Goal: Task Accomplishment & Management: Manage account settings

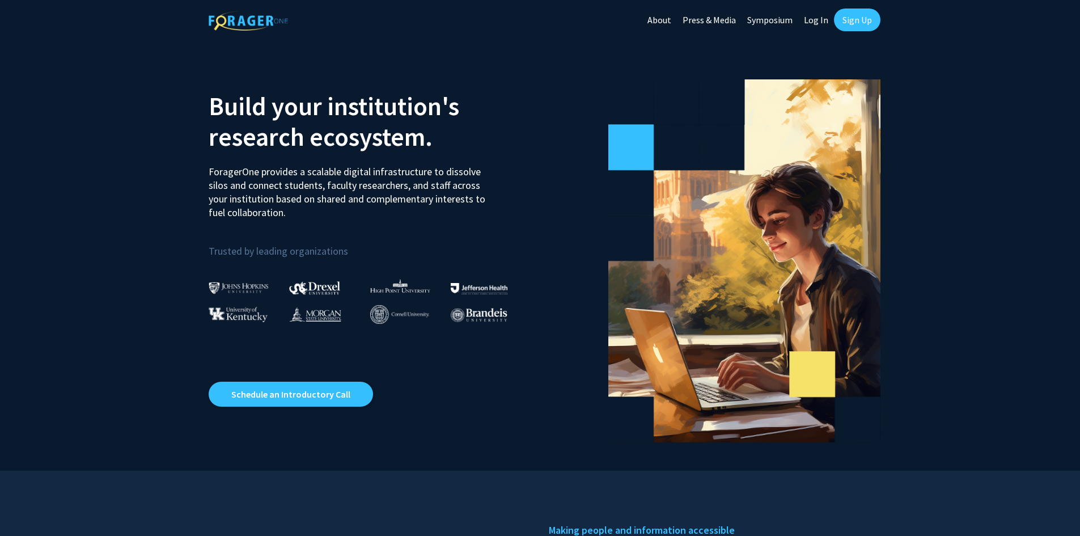
click at [855, 18] on link "Sign Up" at bounding box center [857, 20] width 46 height 23
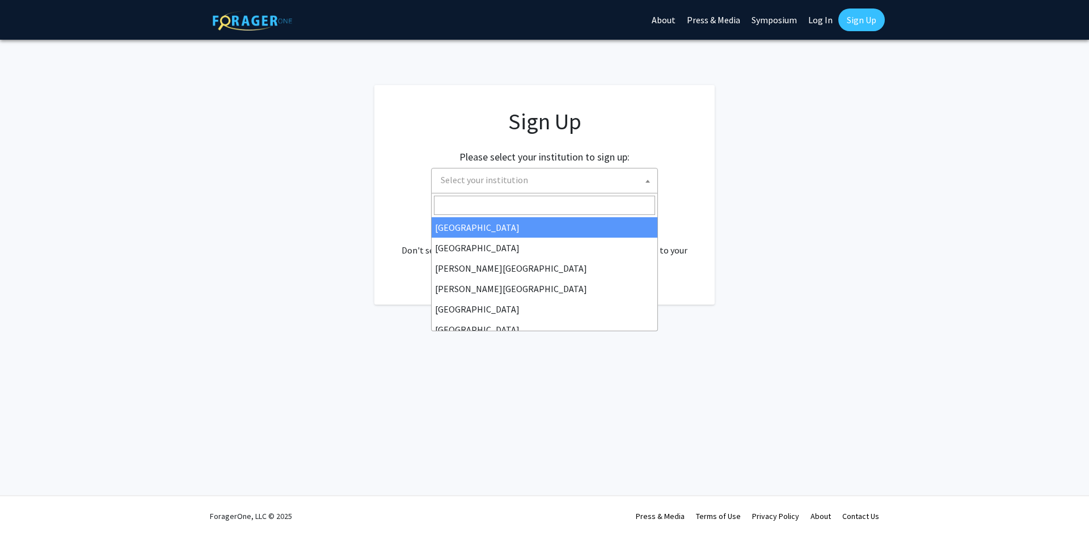
click at [649, 180] on b at bounding box center [647, 181] width 5 height 3
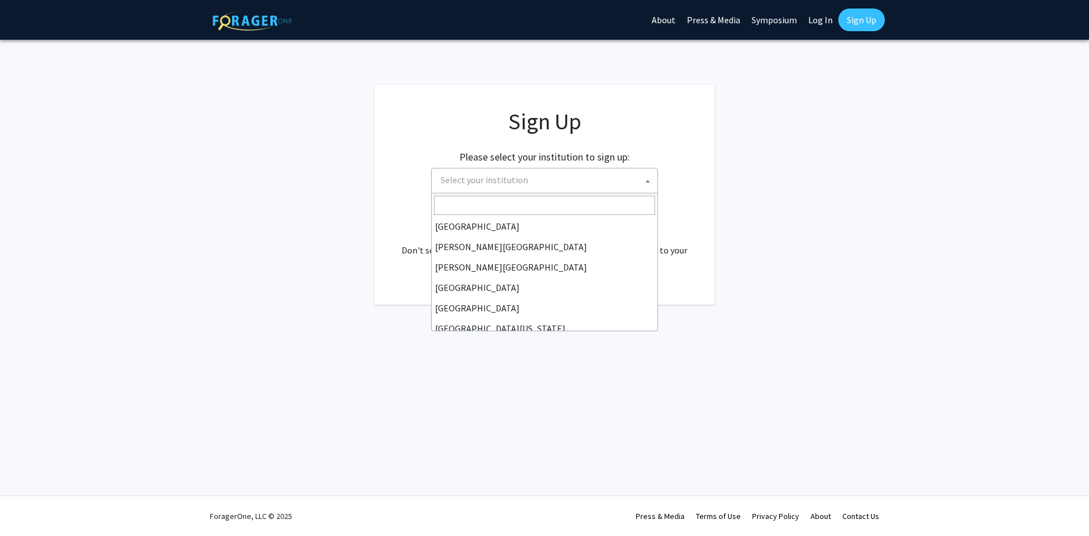
scroll to position [25, 0]
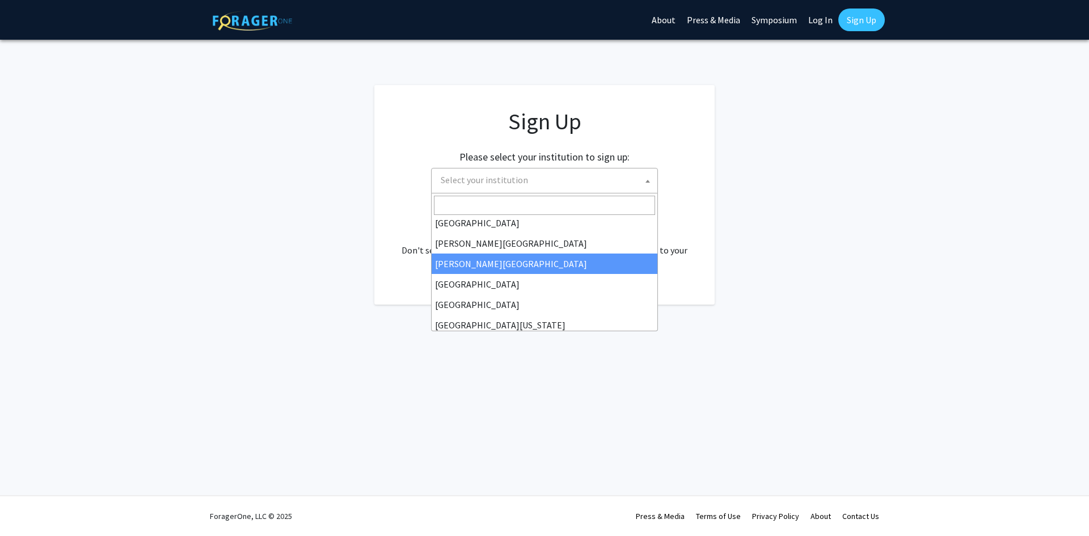
select select "27"
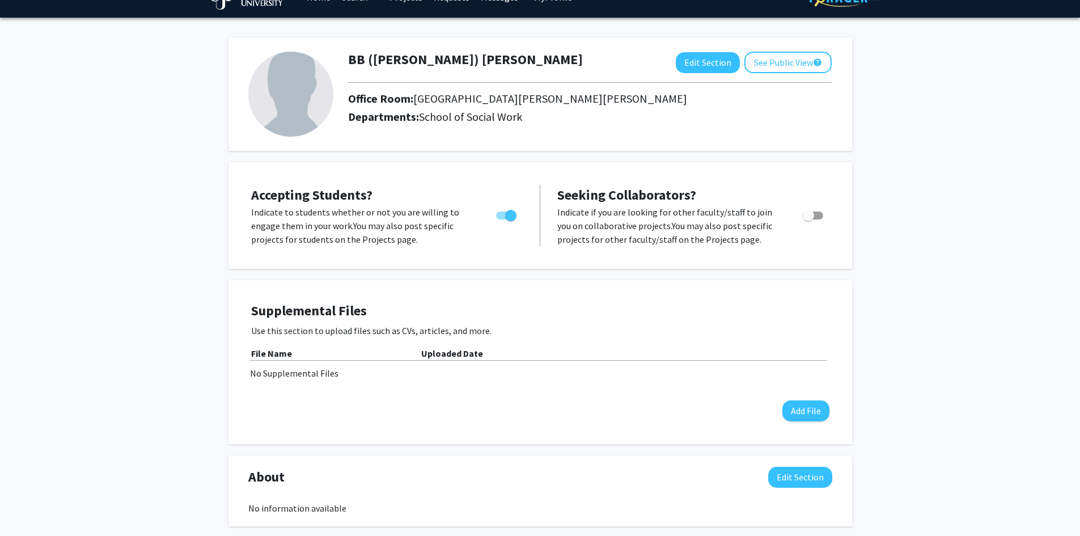
scroll to position [25, 0]
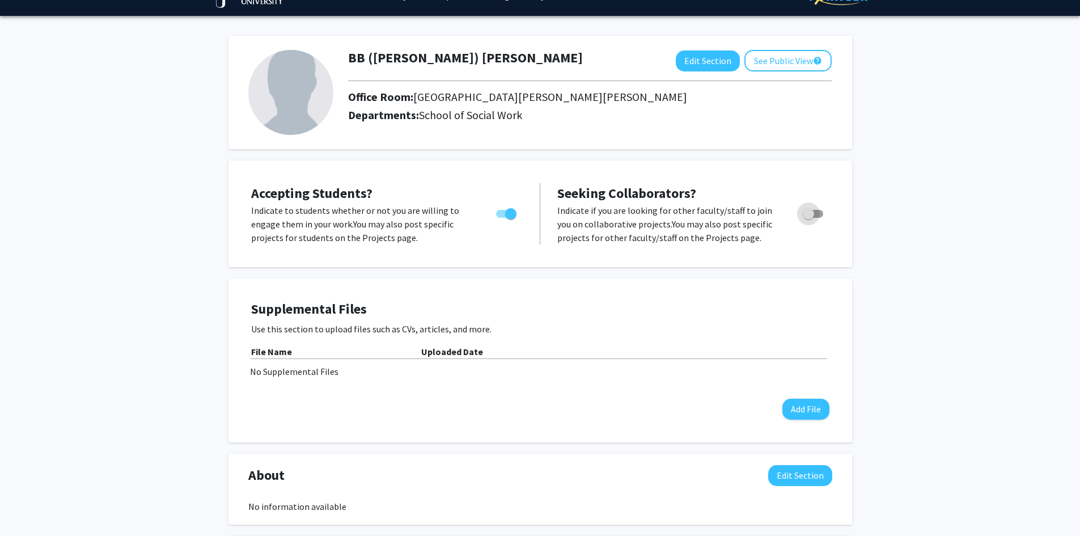
drag, startPoint x: 805, startPoint y: 214, endPoint x: 822, endPoint y: 215, distance: 17.1
click at [821, 215] on span "Toggle" at bounding box center [813, 214] width 20 height 8
click at [809, 218] on input "Toggle" at bounding box center [808, 218] width 1 height 1
checkbox input "true"
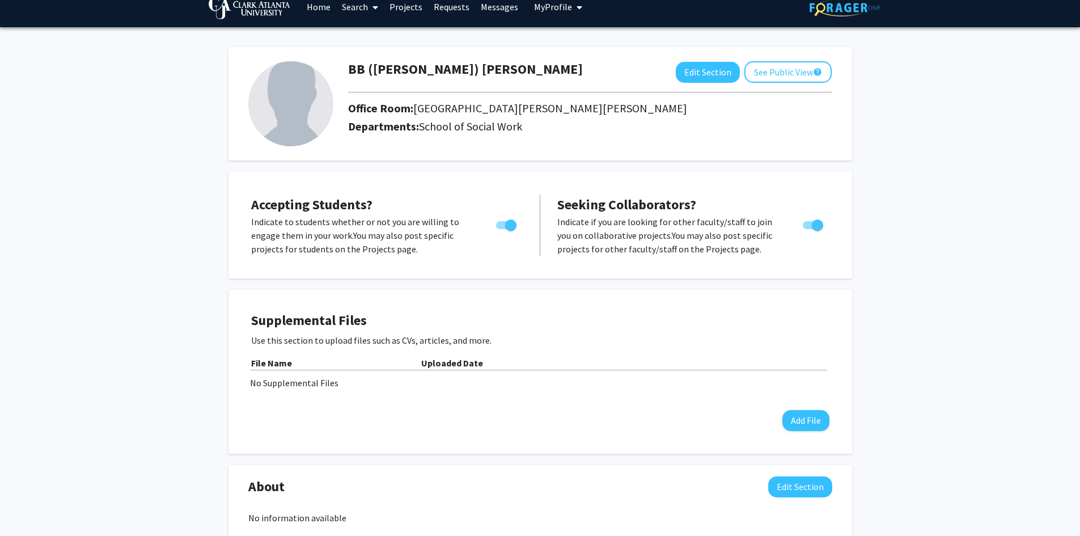
scroll to position [15, 0]
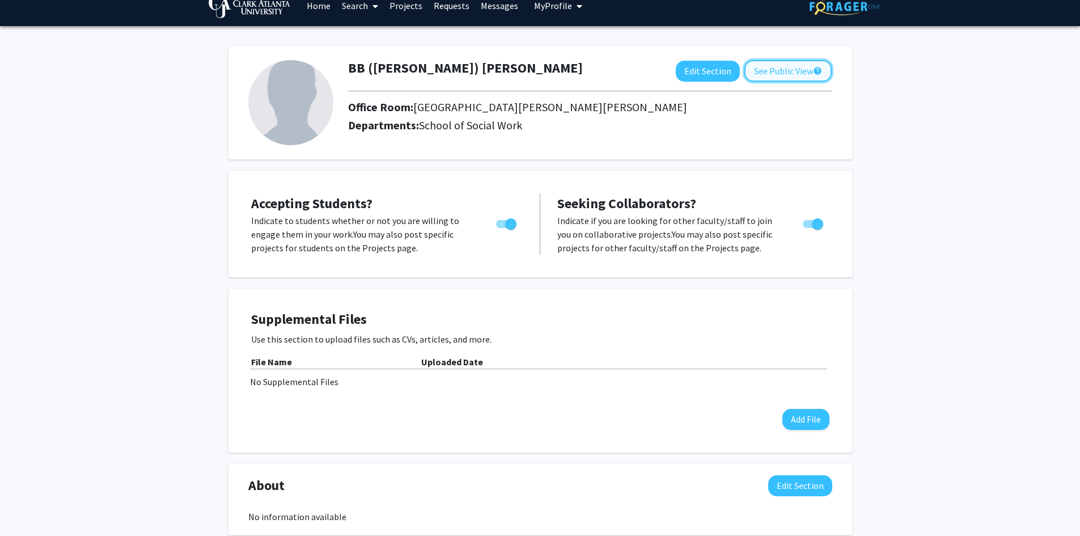
click at [781, 67] on button "See Public View help" at bounding box center [788, 71] width 87 height 22
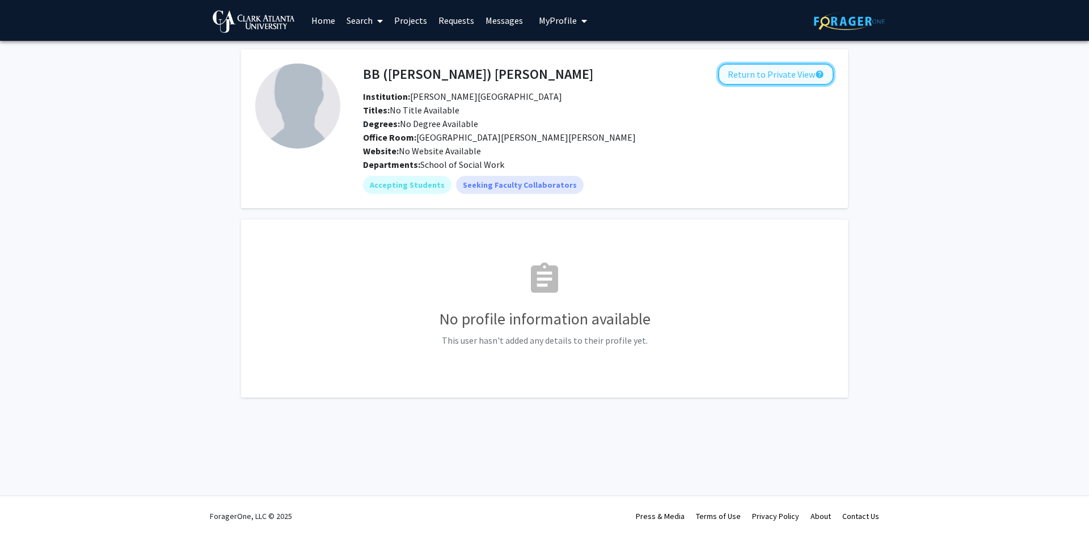
click at [786, 74] on button "Return to Private View help" at bounding box center [776, 75] width 116 height 22
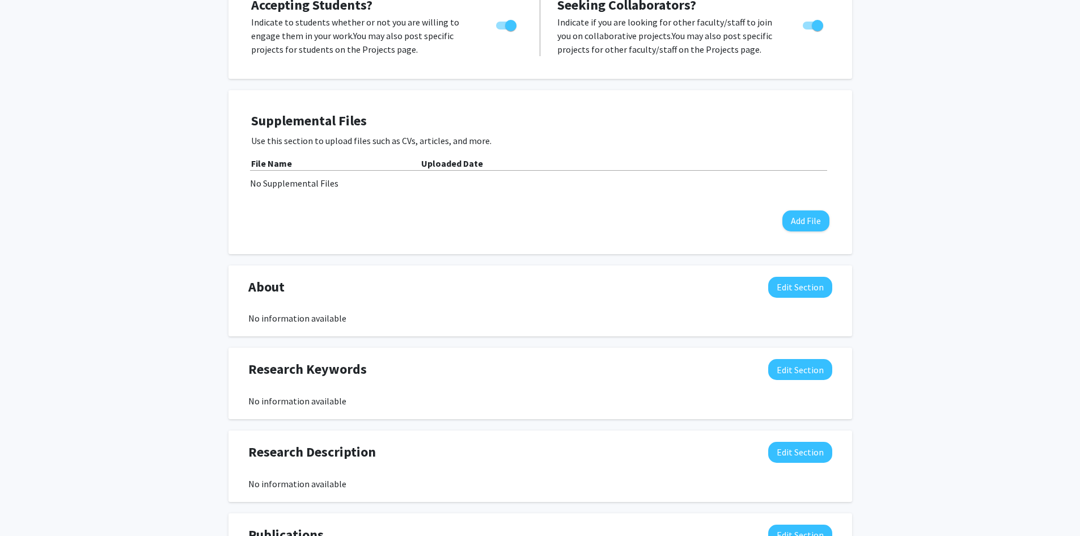
scroll to position [218, 0]
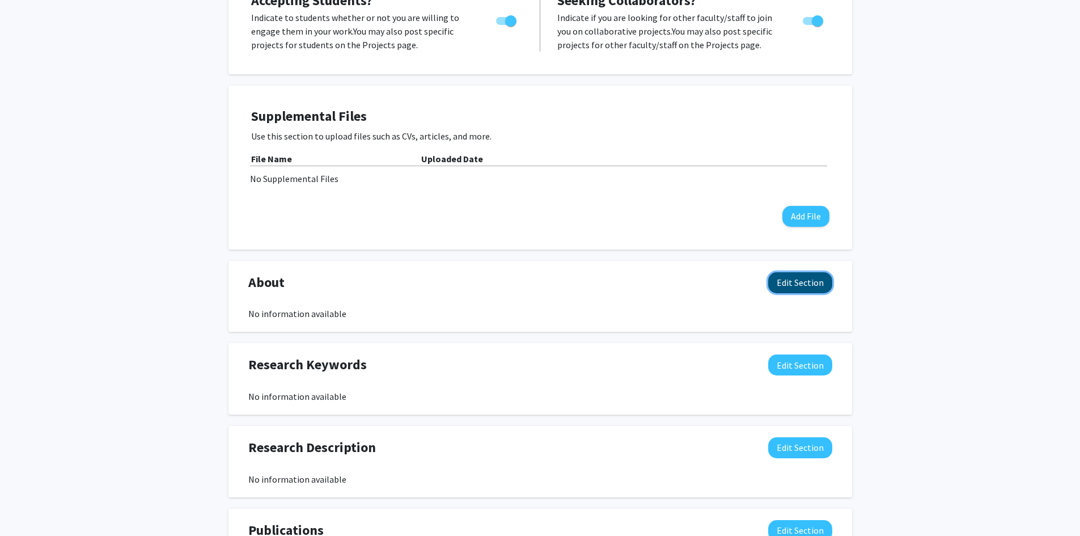
click at [796, 287] on button "Edit Section" at bounding box center [800, 282] width 64 height 21
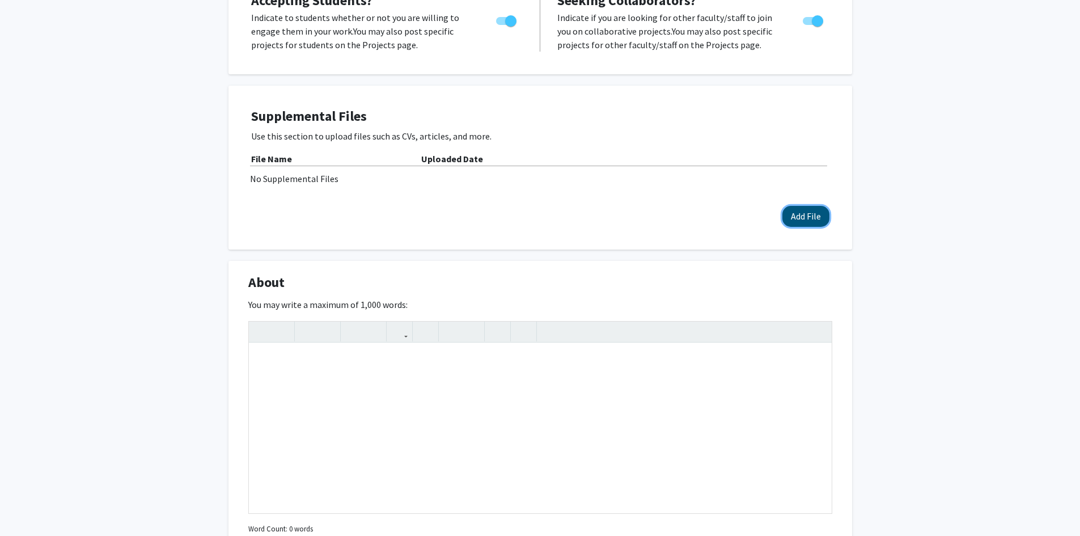
click at [804, 213] on button "Add File" at bounding box center [806, 216] width 47 height 21
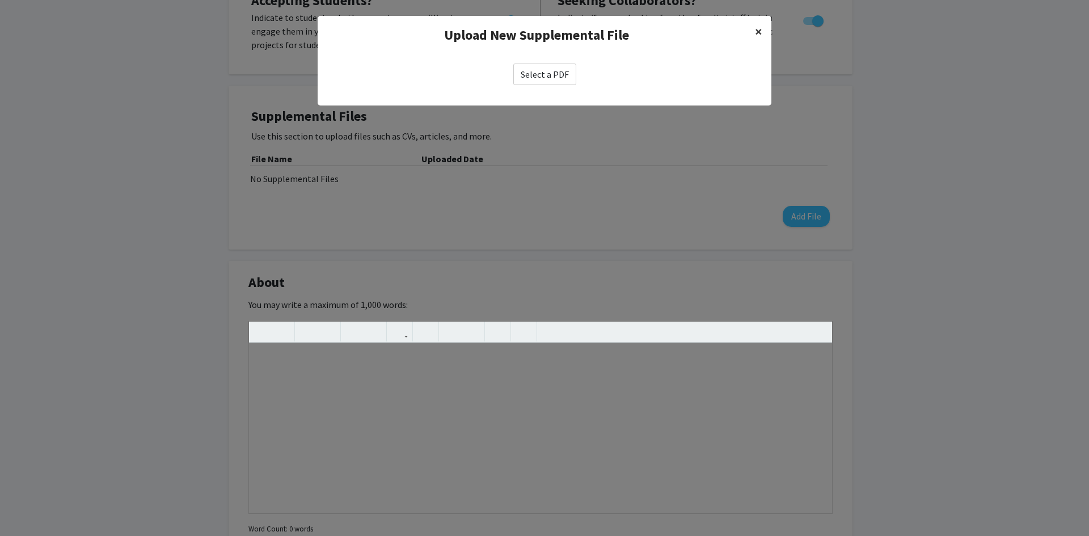
click at [756, 31] on span "×" at bounding box center [758, 32] width 7 height 18
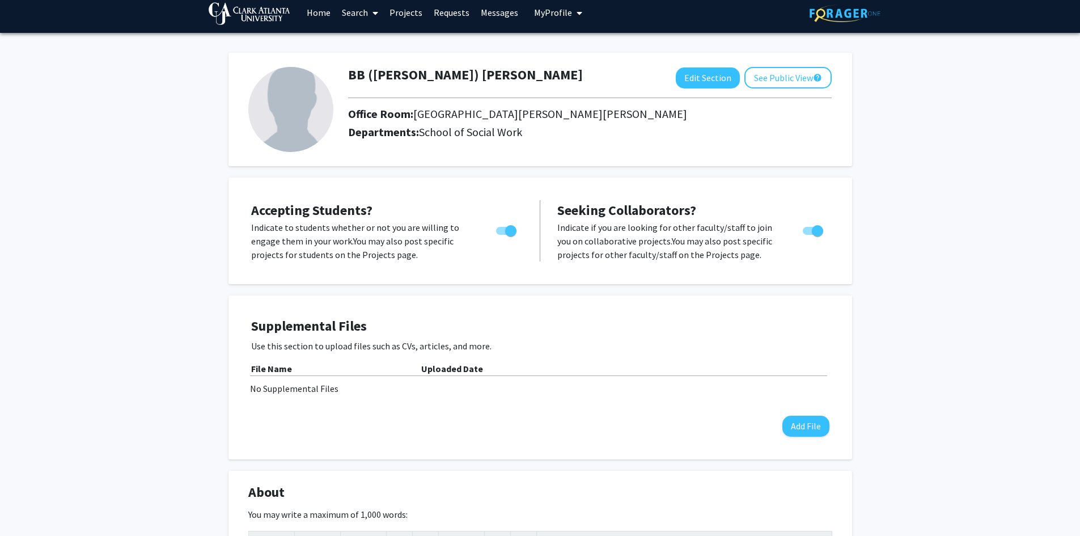
scroll to position [0, 0]
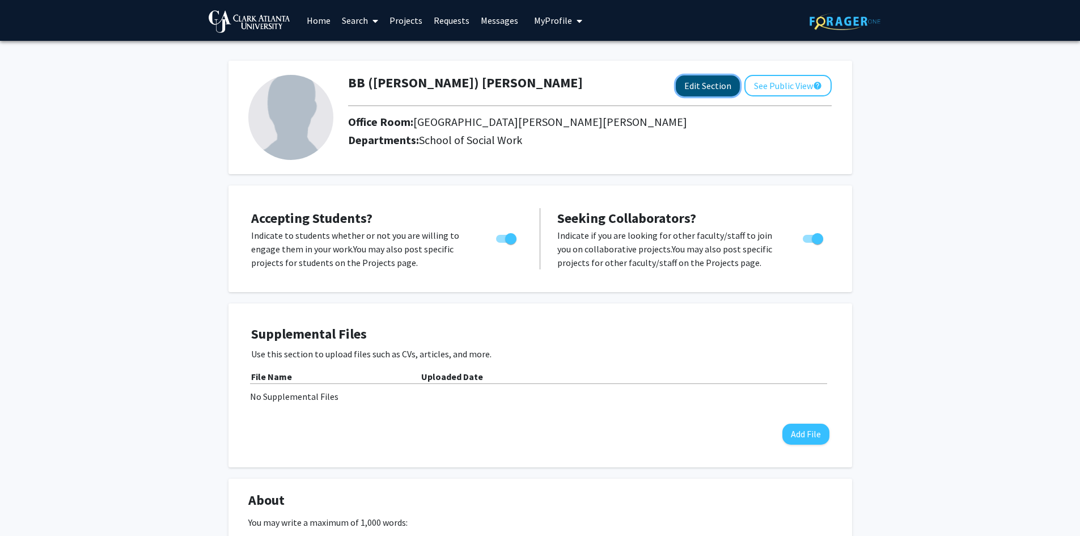
click at [707, 81] on button "Edit Section" at bounding box center [708, 85] width 64 height 21
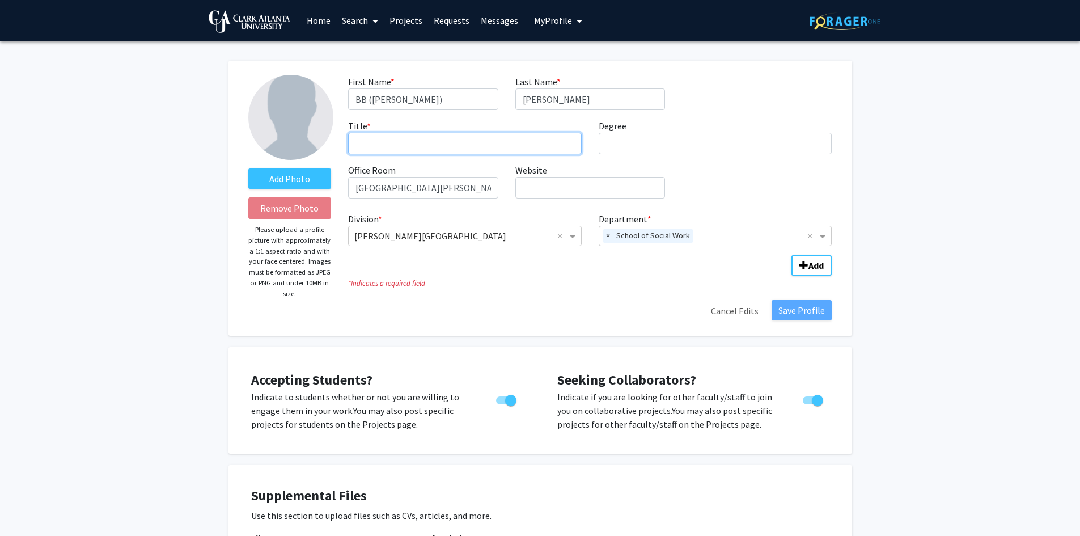
click at [366, 138] on input "Title * required" at bounding box center [465, 144] width 234 height 22
type input "PhD/BSW Program Assistant"
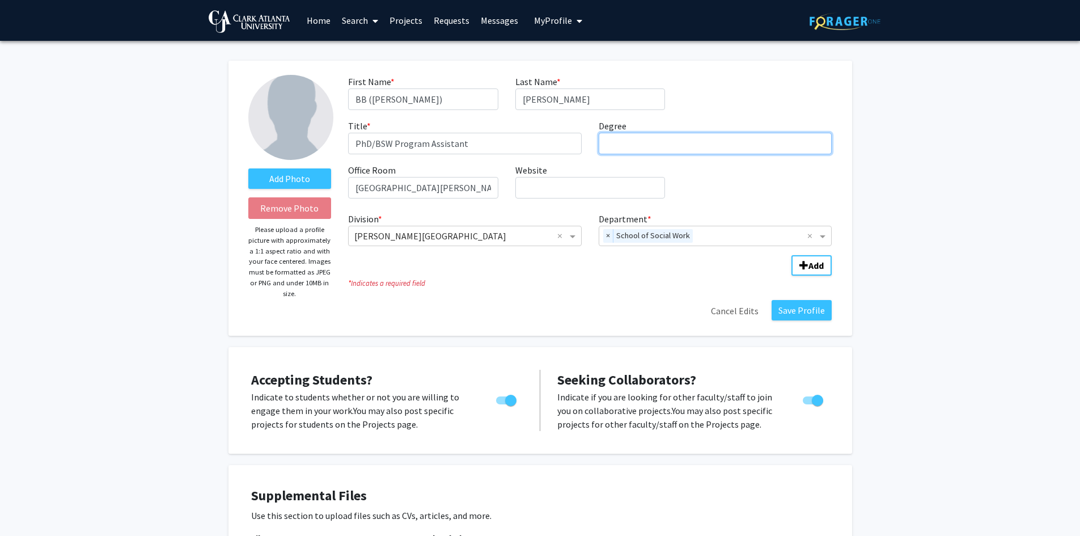
click at [616, 145] on input "Degree required" at bounding box center [716, 144] width 234 height 22
type input "Doctor of Educational Ministry"
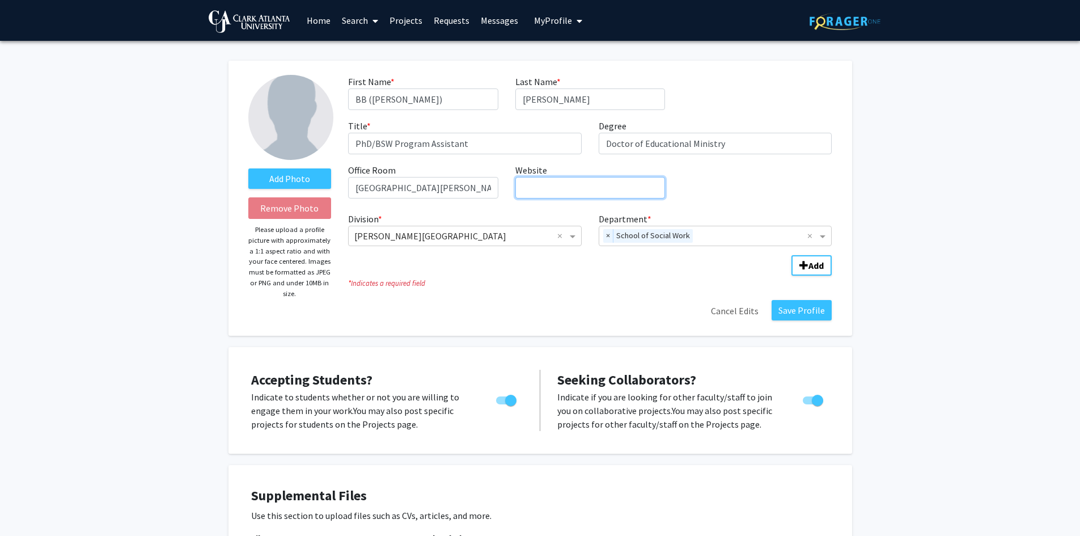
click at [533, 192] on input "Website required" at bounding box center [590, 188] width 150 height 22
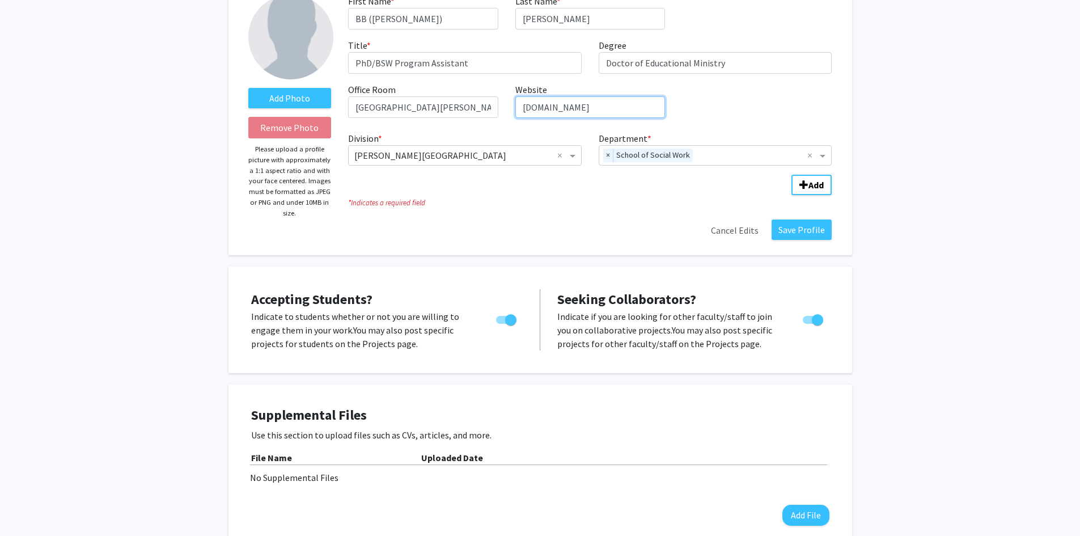
scroll to position [84, 0]
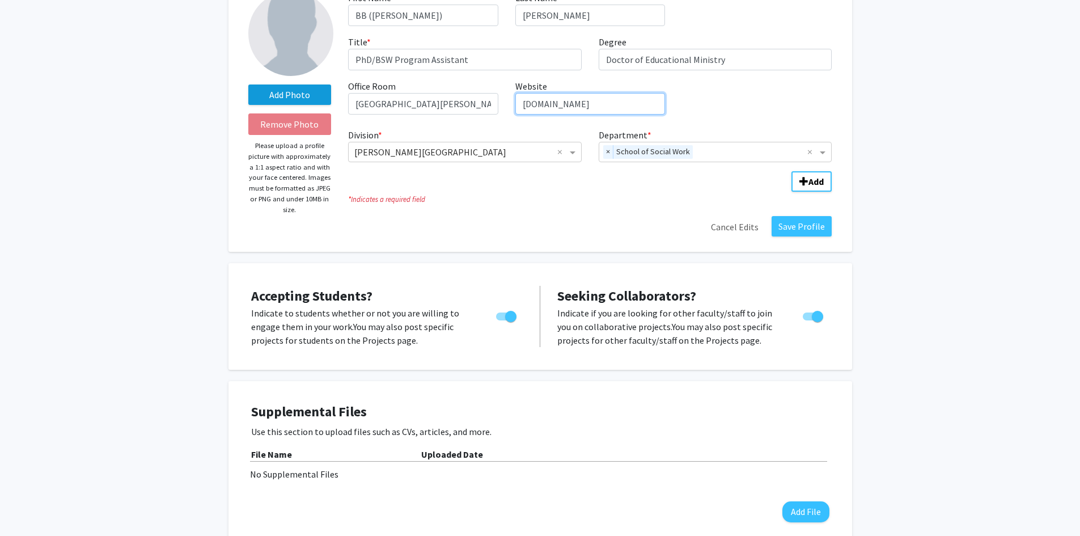
type input "www.aaspdiamonds.org"
click at [284, 93] on label "Add Photo" at bounding box center [289, 94] width 83 height 20
click at [0, 0] on input "Add Photo" at bounding box center [0, 0] width 0 height 0
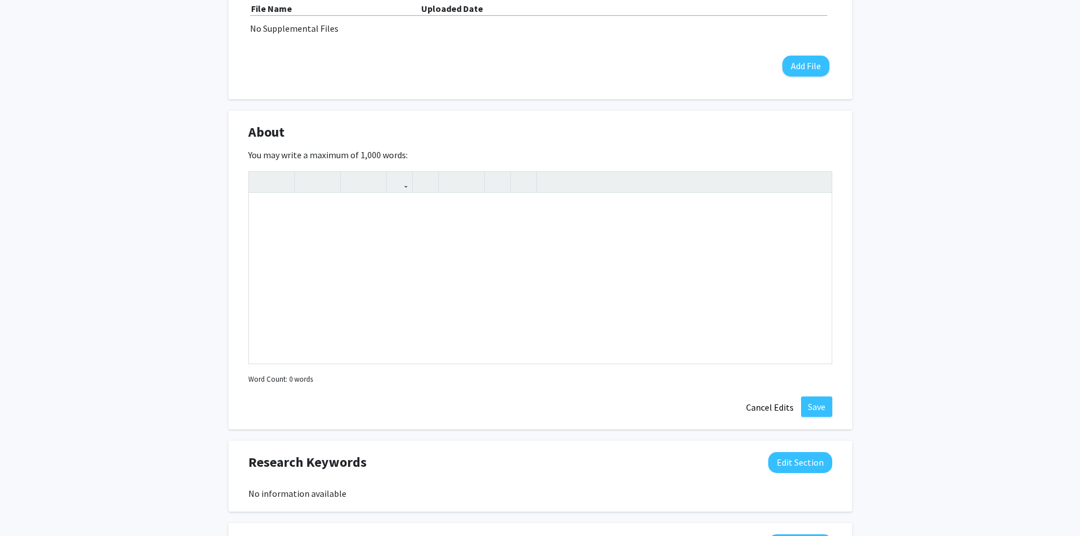
scroll to position [514, 0]
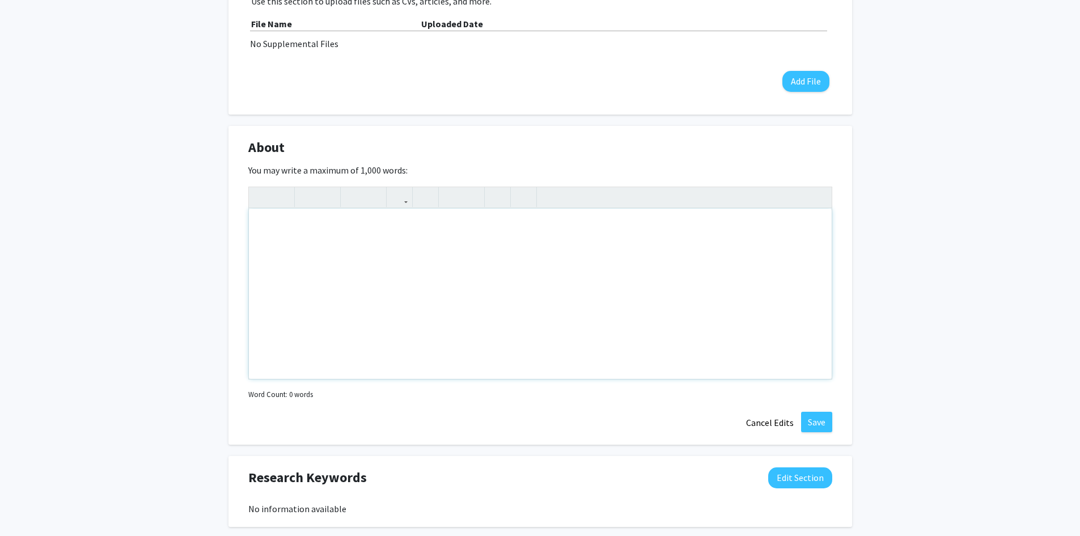
click at [260, 216] on div "Note to users with screen readers: Please deactivate our accessibility plugin f…" at bounding box center [540, 294] width 583 height 170
click at [425, 196] on icon "button" at bounding box center [426, 197] width 10 height 19
click at [500, 262] on input "URL" at bounding box center [581, 262] width 187 height 15
click at [502, 264] on input "URL" at bounding box center [581, 262] width 187 height 15
click at [644, 339] on button "Cancel" at bounding box center [648, 340] width 57 height 20
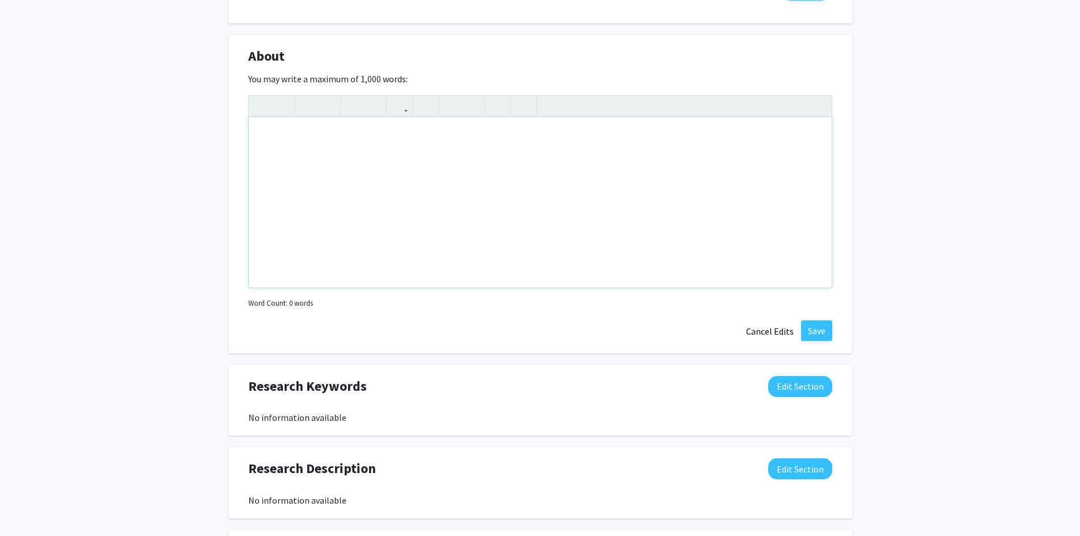
scroll to position [824, 0]
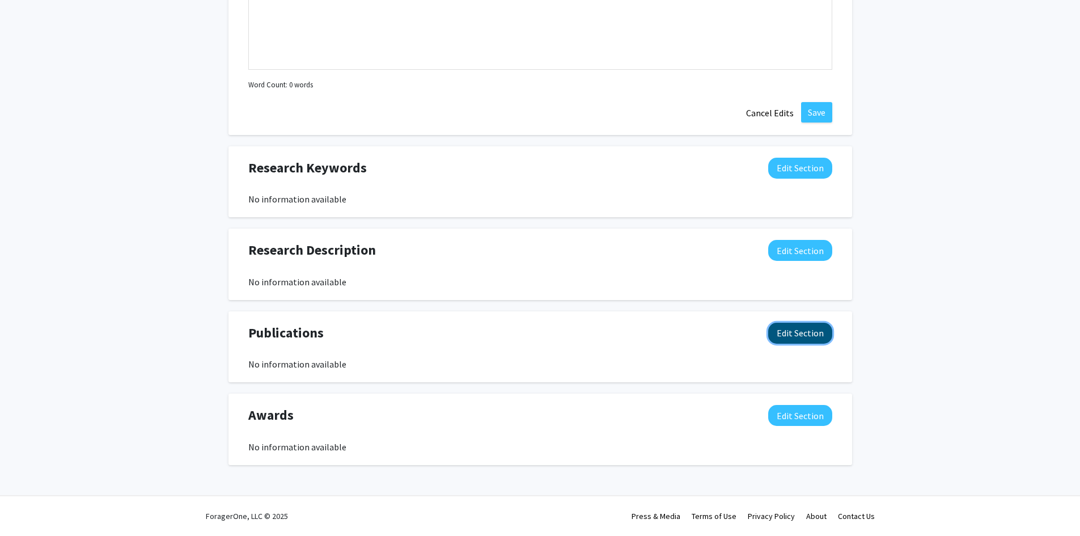
click at [787, 330] on button "Edit Section" at bounding box center [800, 333] width 64 height 21
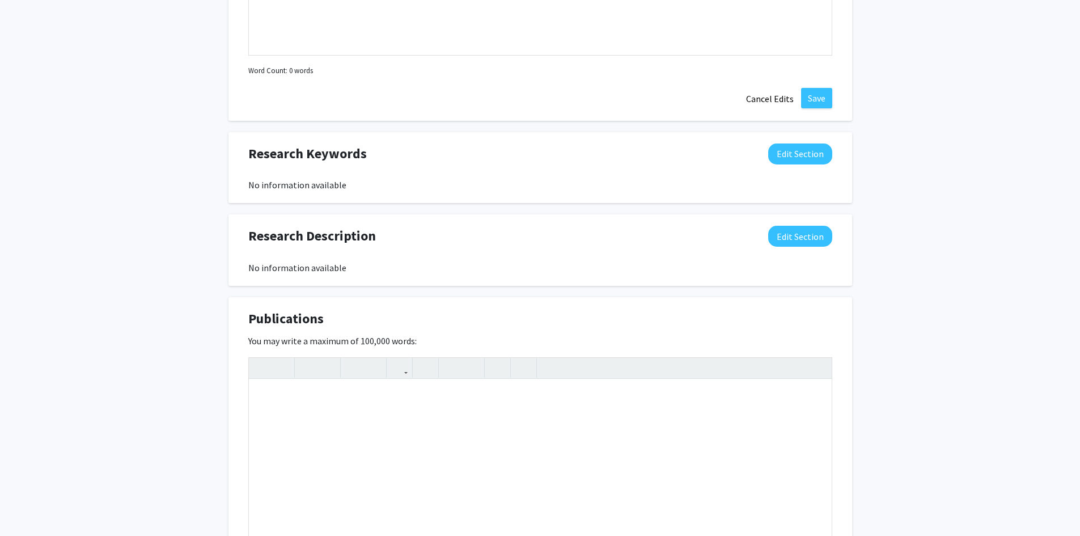
scroll to position [794, 0]
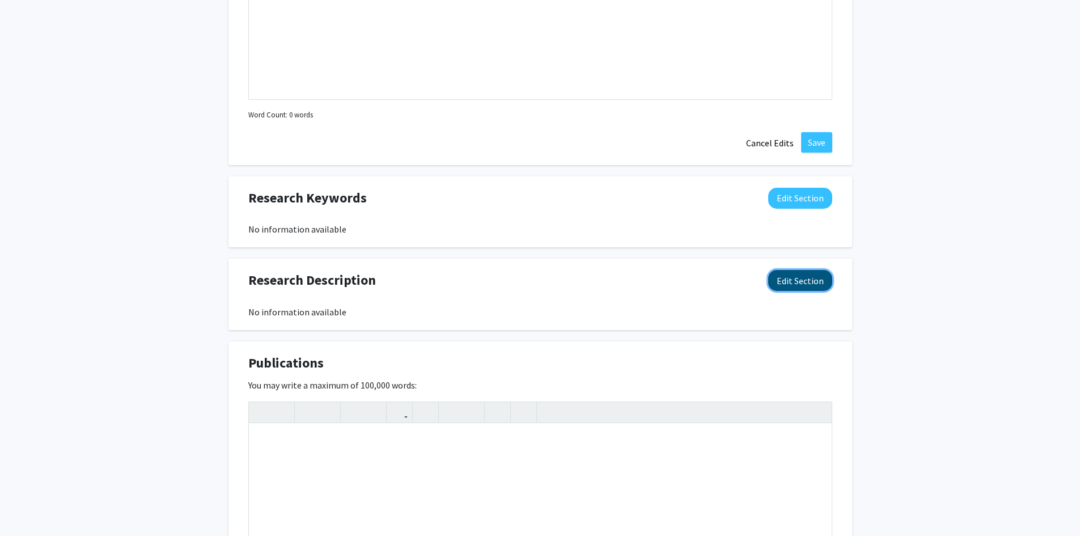
click at [793, 279] on button "Edit Section" at bounding box center [800, 280] width 64 height 21
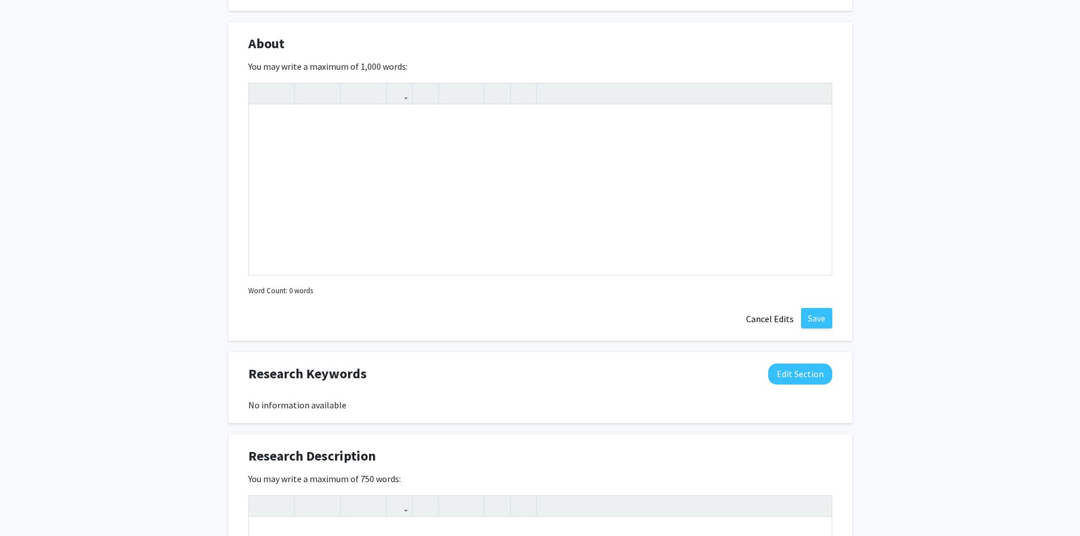
scroll to position [631, 0]
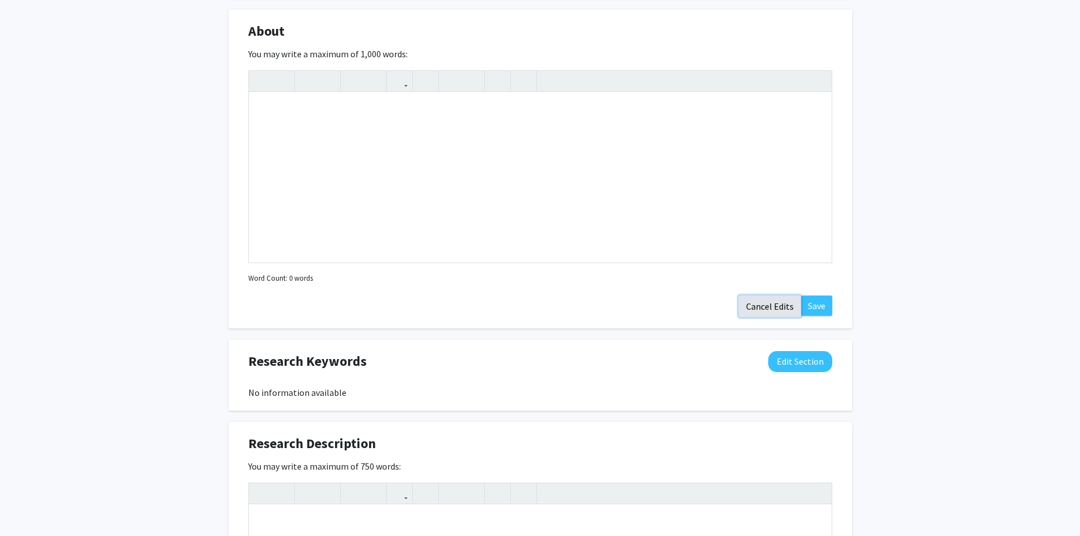
click at [767, 301] on button "Cancel Edits" at bounding box center [770, 306] width 62 height 22
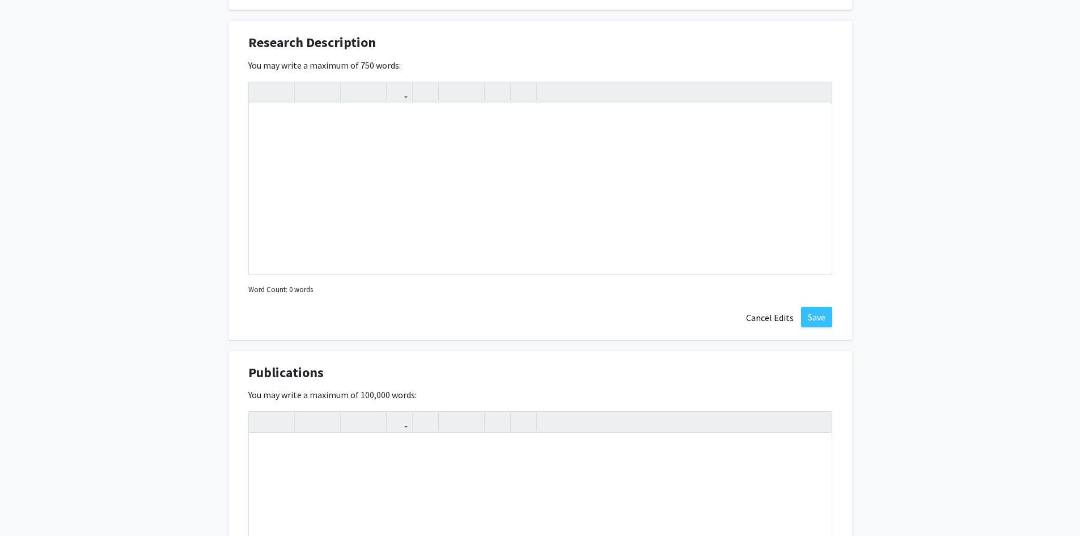
scroll to position [795, 0]
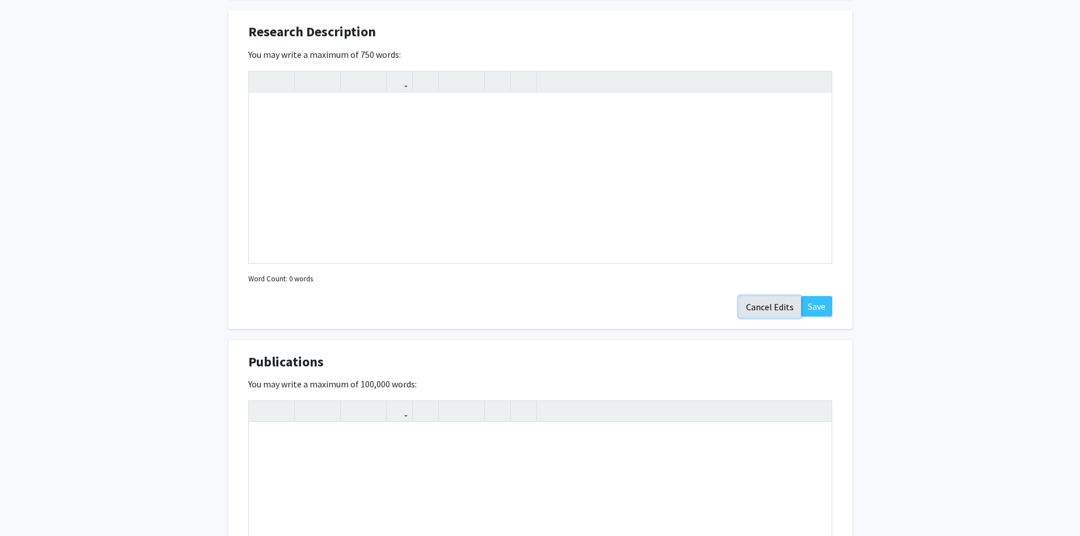
click at [767, 306] on button "Cancel Edits" at bounding box center [770, 307] width 62 height 22
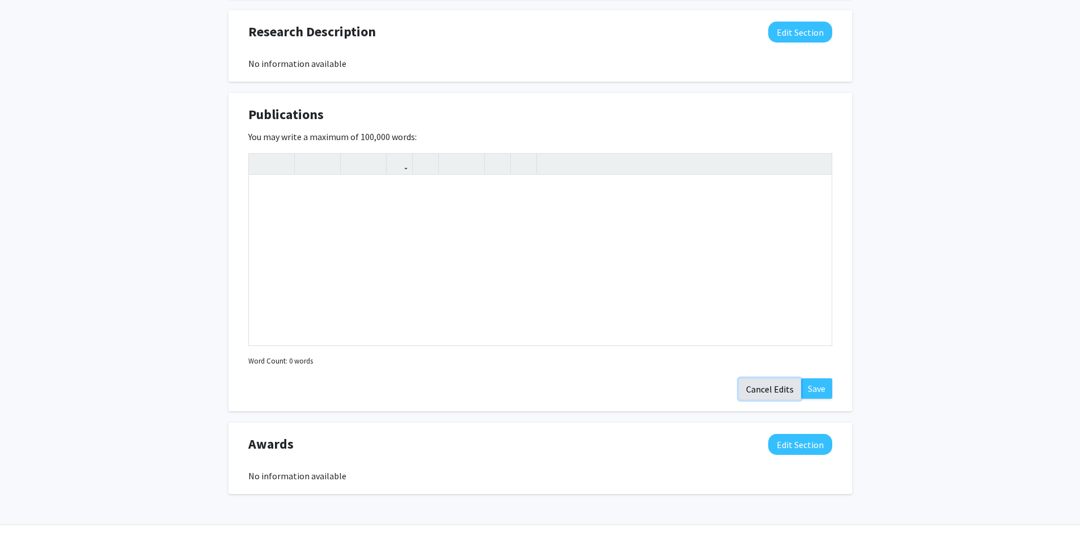
click at [766, 385] on button "Cancel Edits" at bounding box center [770, 389] width 62 height 22
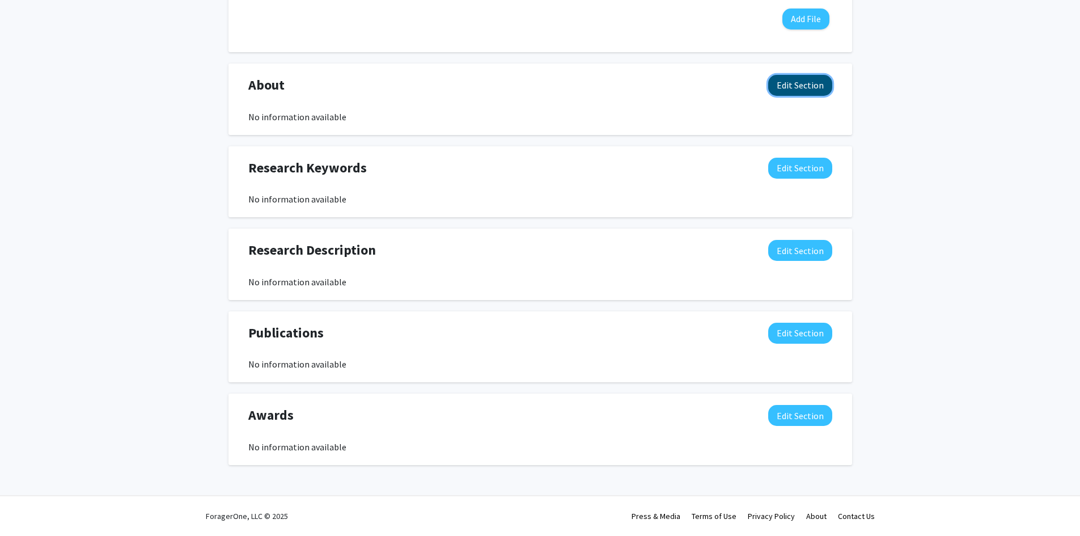
click at [798, 84] on button "Edit Section" at bounding box center [800, 85] width 64 height 21
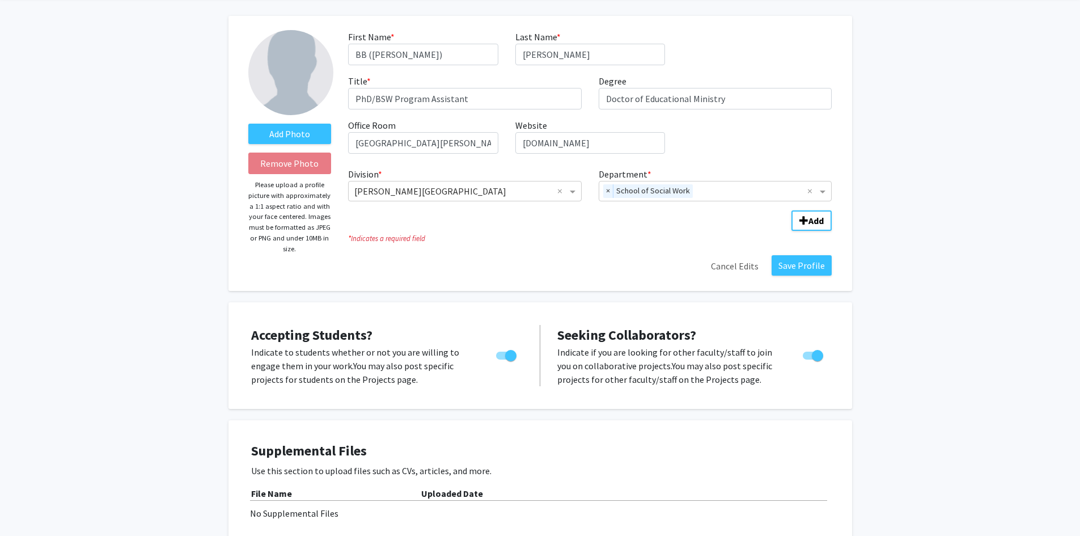
scroll to position [52, 0]
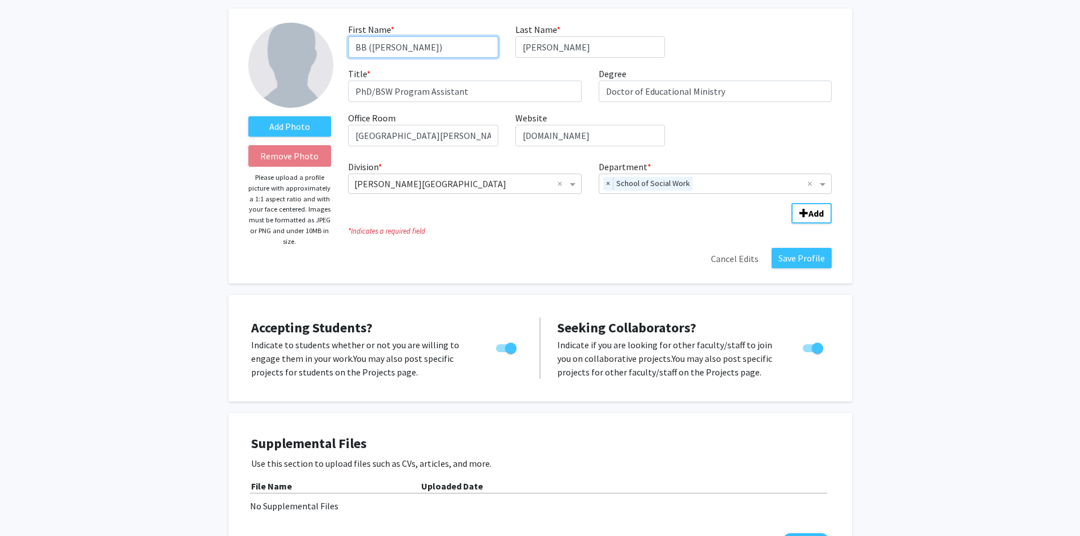
click at [411, 49] on input "BB (Bertha)" at bounding box center [423, 47] width 150 height 22
click at [378, 45] on input "BB" at bounding box center [423, 47] width 150 height 22
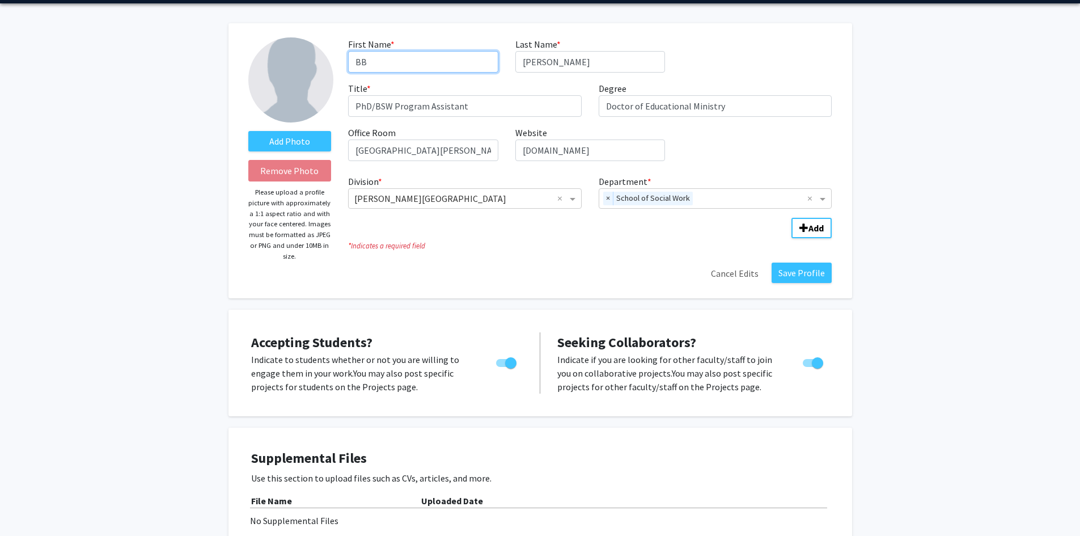
scroll to position [0, 0]
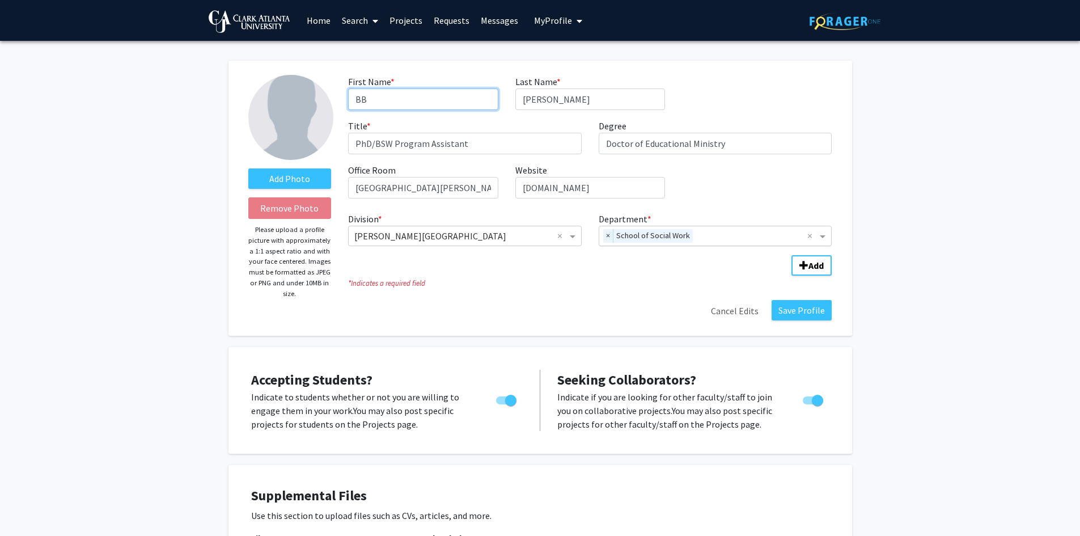
type input "BB"
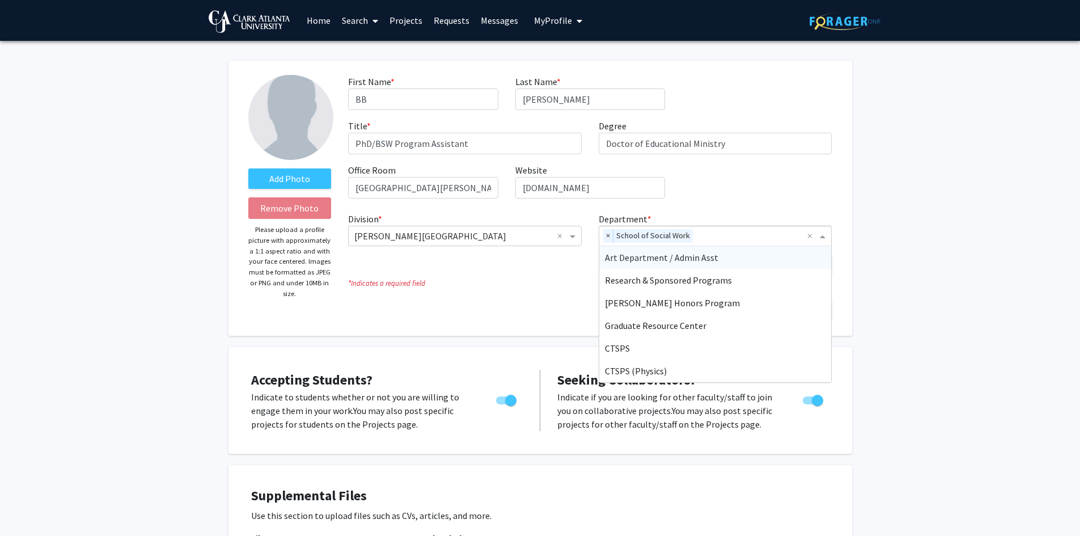
click at [715, 234] on input "Department" at bounding box center [752, 237] width 111 height 14
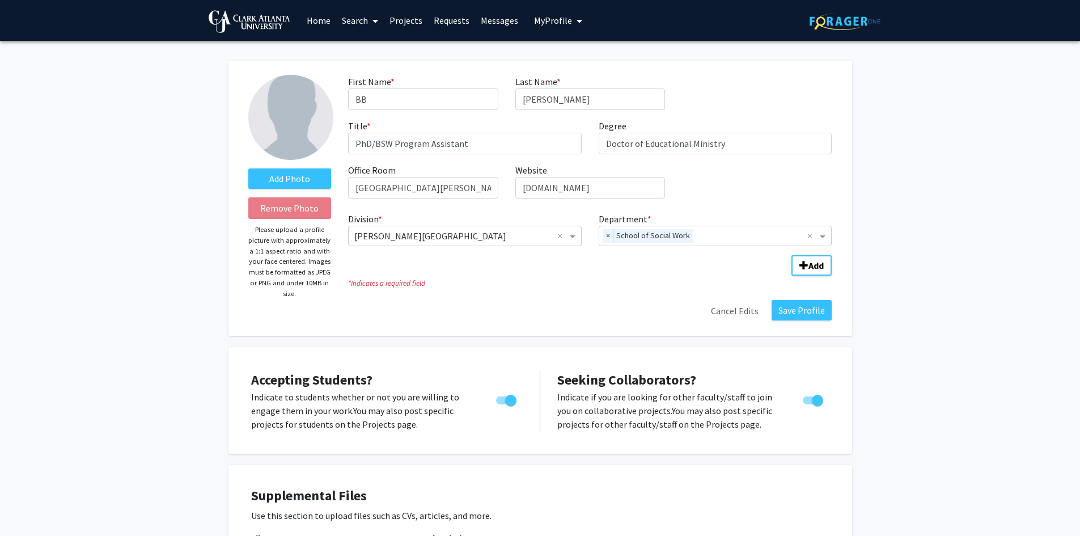
click at [805, 306] on button "Save Profile" at bounding box center [802, 310] width 60 height 20
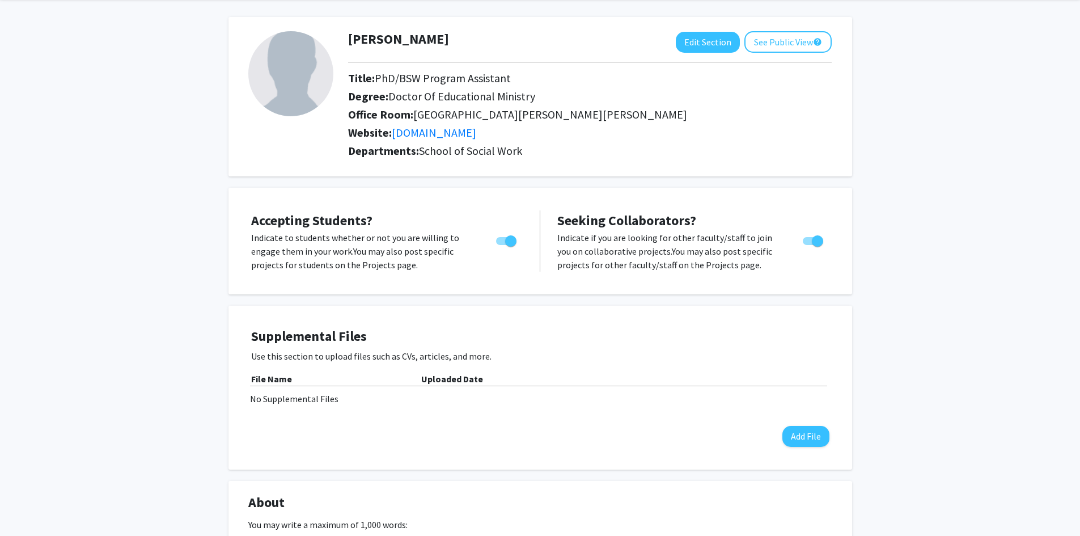
scroll to position [45, 0]
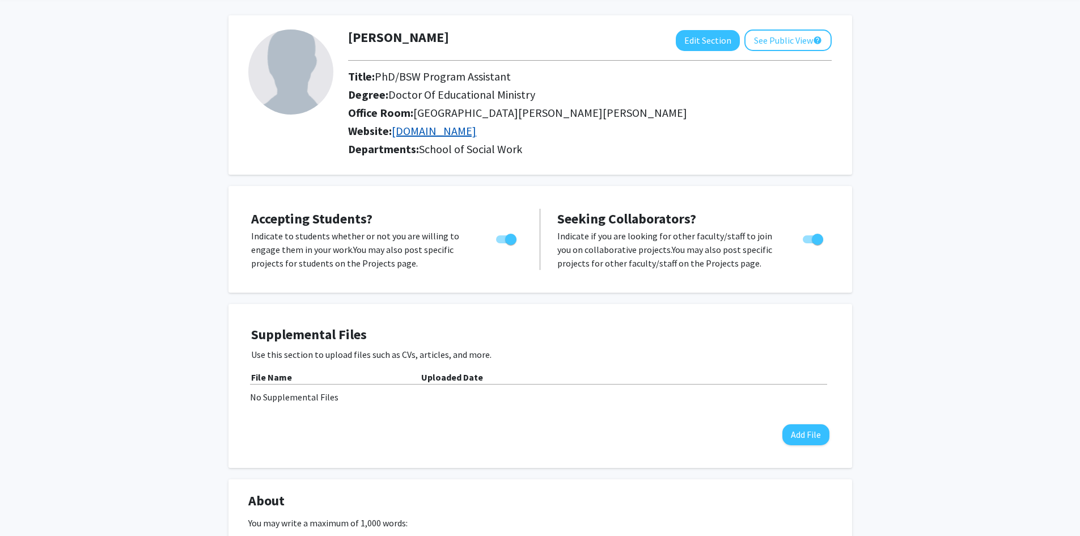
click at [446, 132] on link "www.aaspdiamonds.org" at bounding box center [434, 131] width 84 height 14
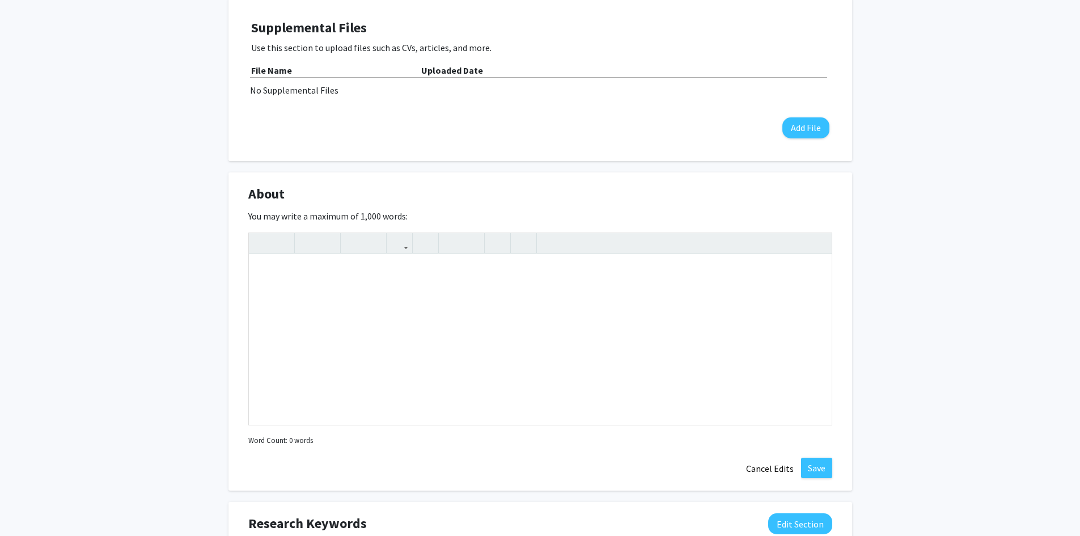
scroll to position [356, 0]
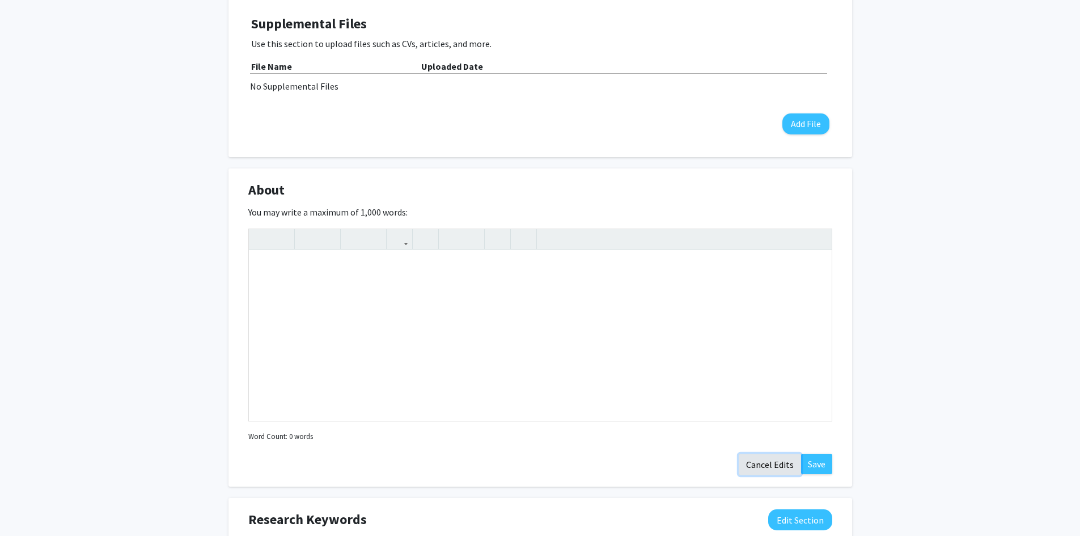
click at [758, 462] on button "Cancel Edits" at bounding box center [770, 465] width 62 height 22
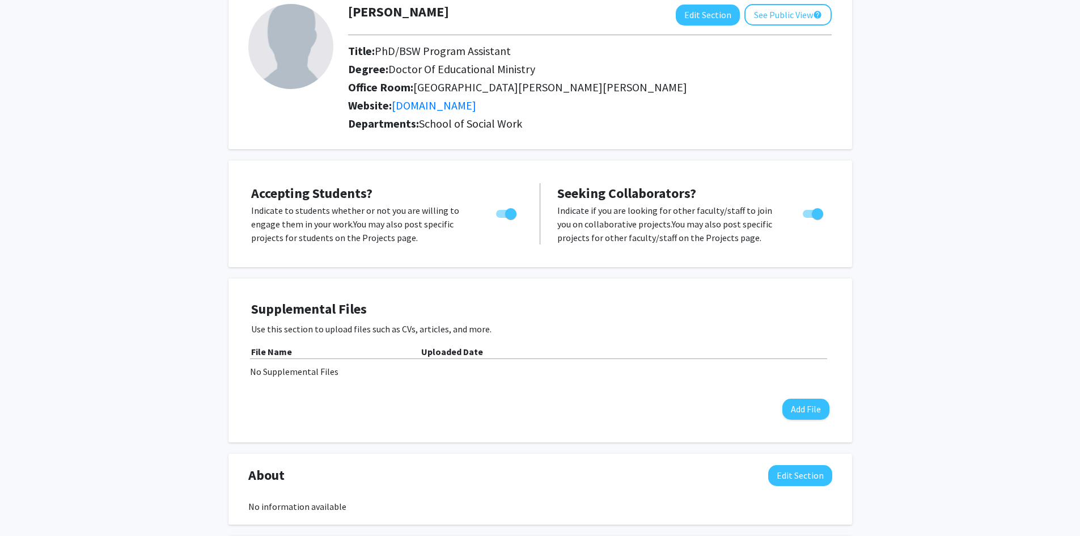
scroll to position [17, 0]
